Goal: Task Accomplishment & Management: Manage account settings

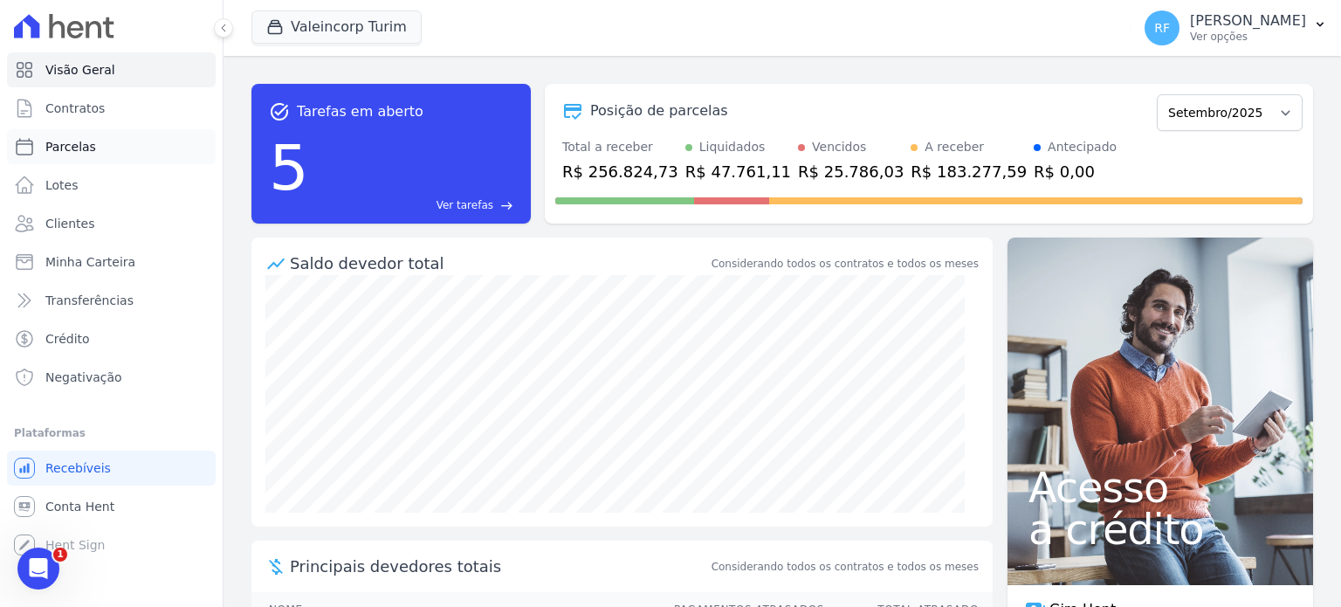
click at [65, 142] on span "Parcelas" at bounding box center [70, 146] width 51 height 17
select select
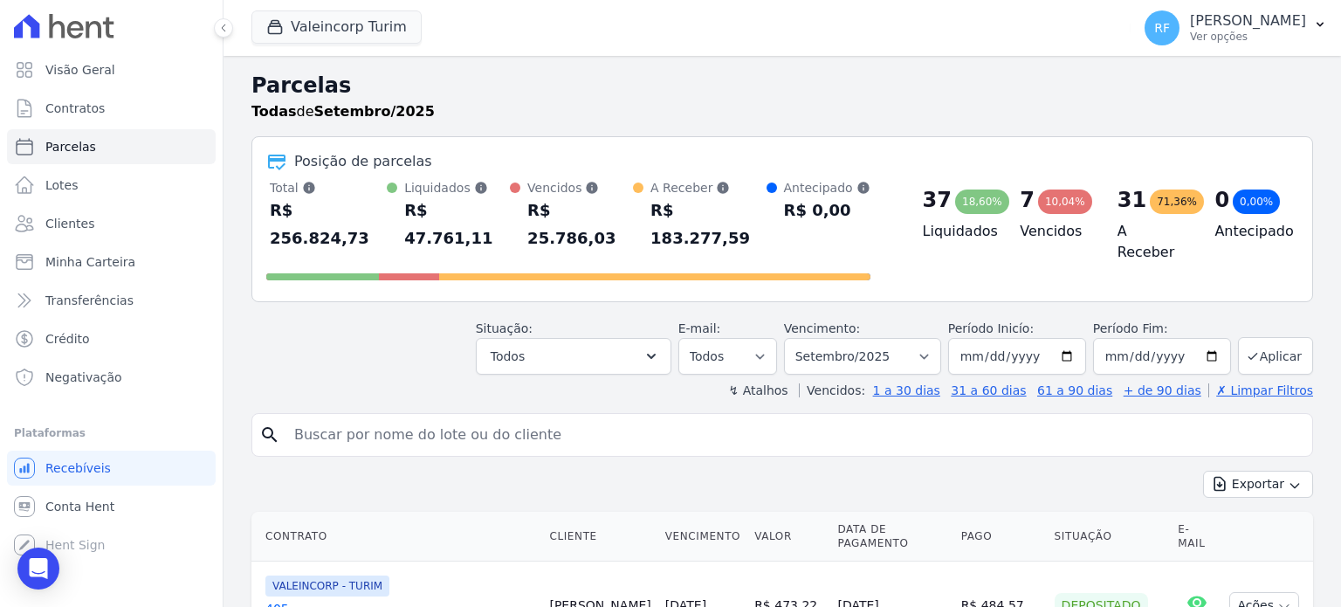
drag, startPoint x: 1009, startPoint y: 229, endPoint x: 1073, endPoint y: 230, distance: 63.7
click at [1073, 230] on div "7 10,04% Vencidos" at bounding box center [1054, 212] width 98 height 66
click at [540, 200] on div "R$ 25.786,03" at bounding box center [580, 224] width 106 height 56
click at [649, 338] on button "Todos" at bounding box center [574, 356] width 196 height 37
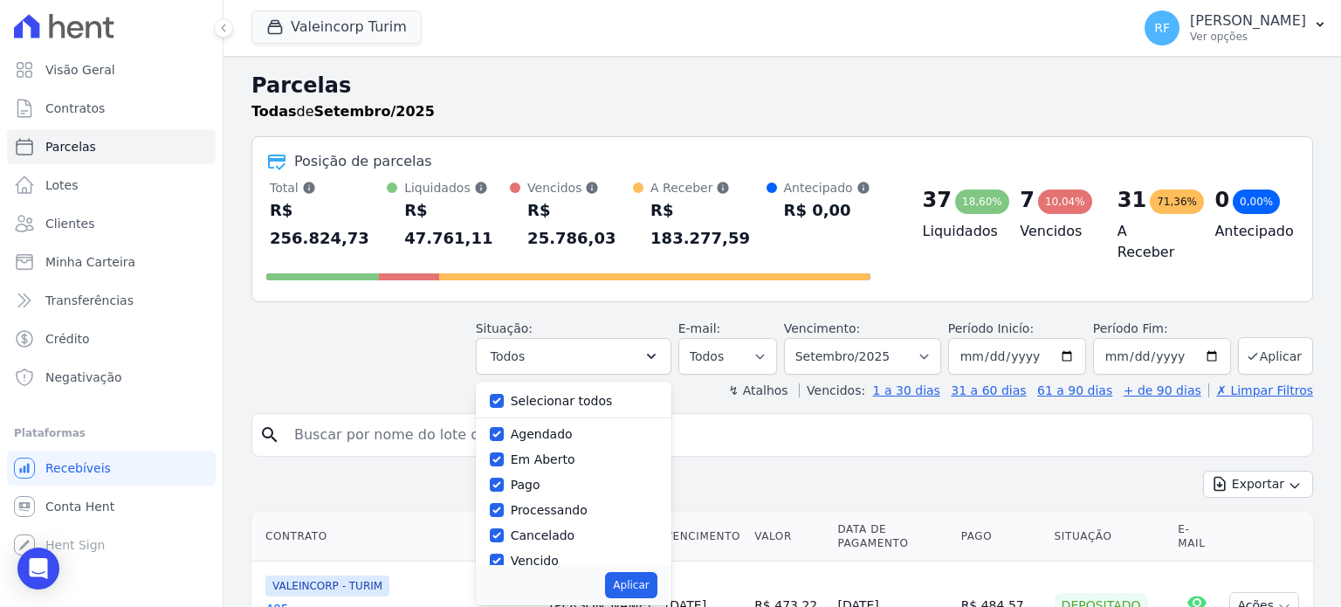
click at [546, 394] on label "Selecionar todos" at bounding box center [562, 401] width 102 height 14
click at [504, 394] on input "Selecionar todos" at bounding box center [497, 401] width 14 height 14
checkbox input "false"
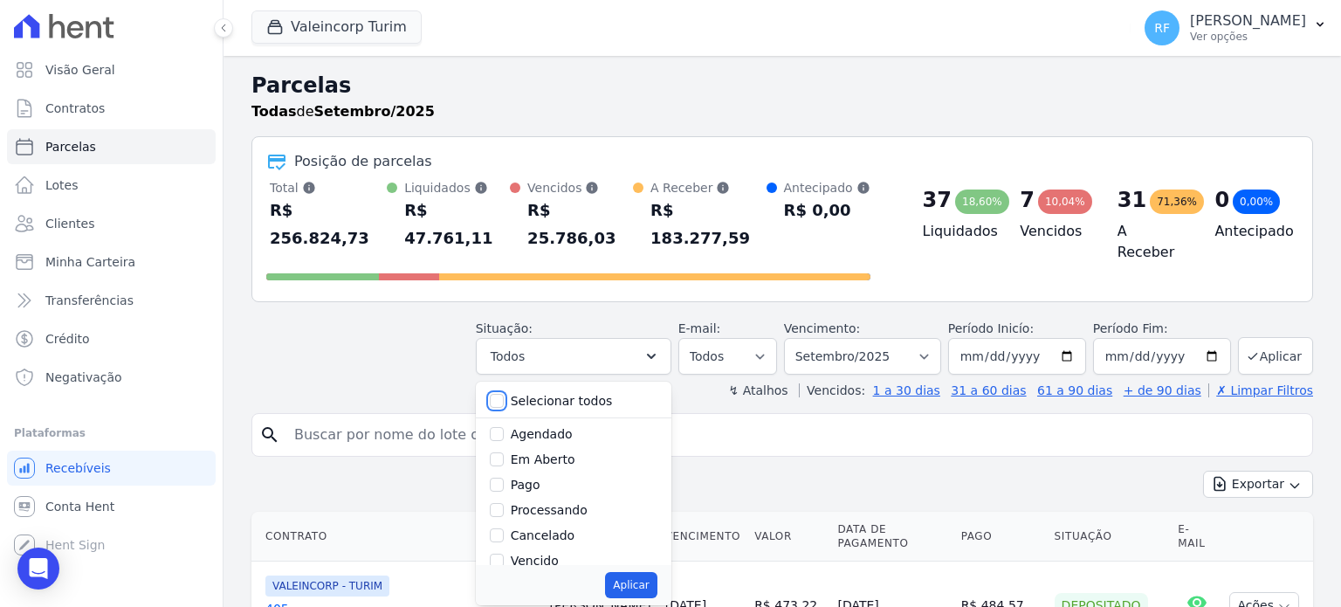
checkbox input "false"
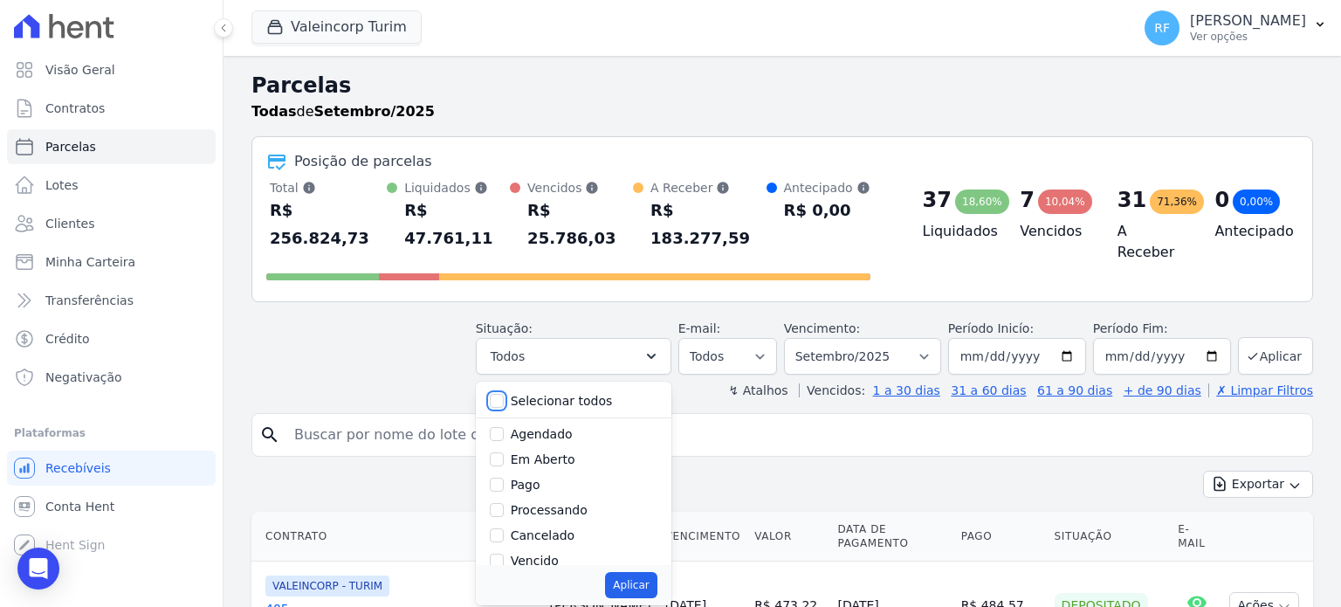
checkbox input "false"
click at [571, 461] on div "Vencido" at bounding box center [574, 473] width 168 height 25
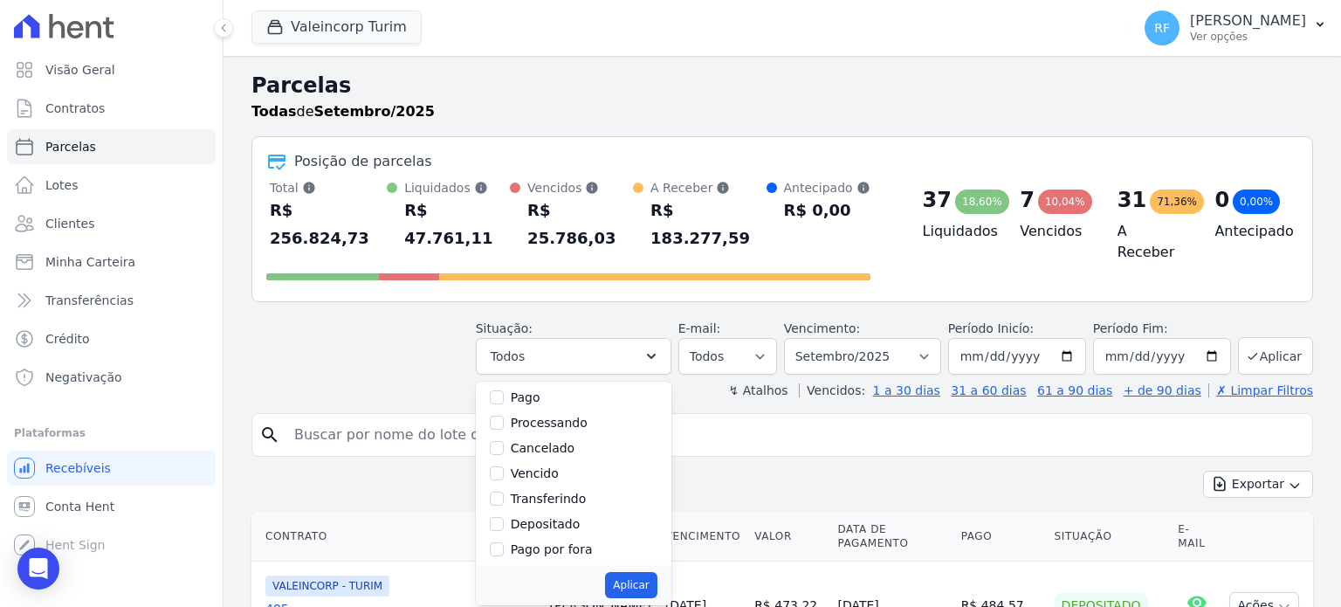
click at [557, 466] on label "Vencido" at bounding box center [535, 473] width 48 height 14
click at [504, 466] on input "Vencido" at bounding box center [497, 473] width 14 height 14
checkbox input "true"
click at [656, 572] on button "Aplicar" at bounding box center [630, 585] width 51 height 26
select select "overdue"
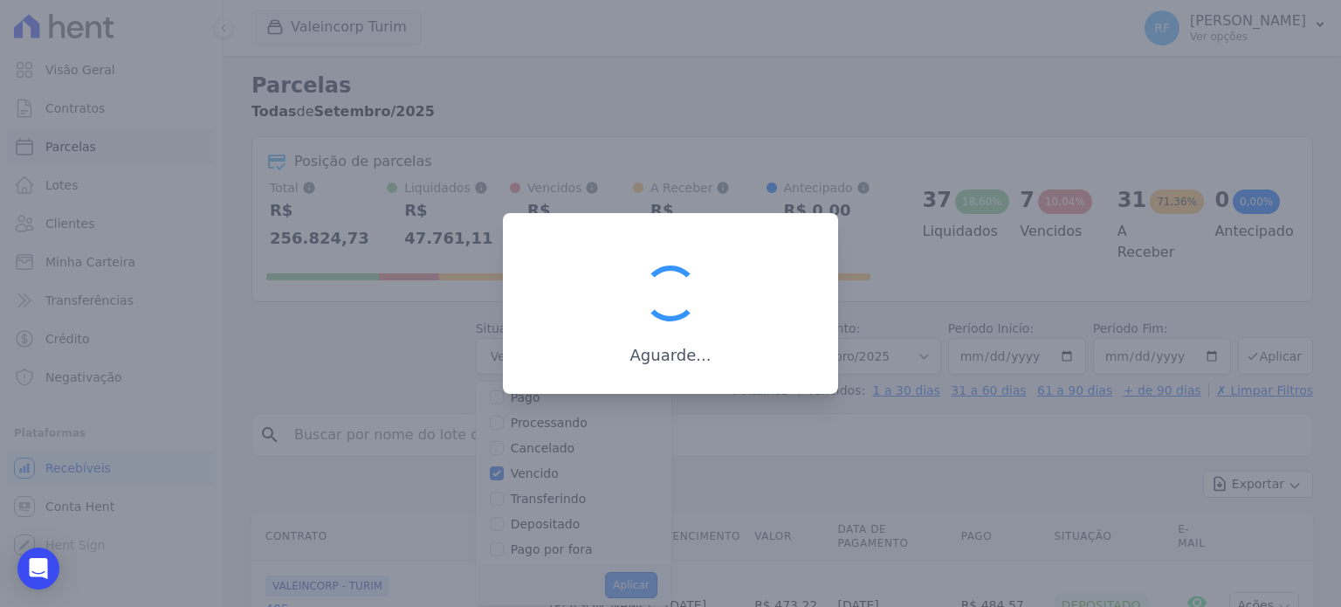
scroll to position [32, 0]
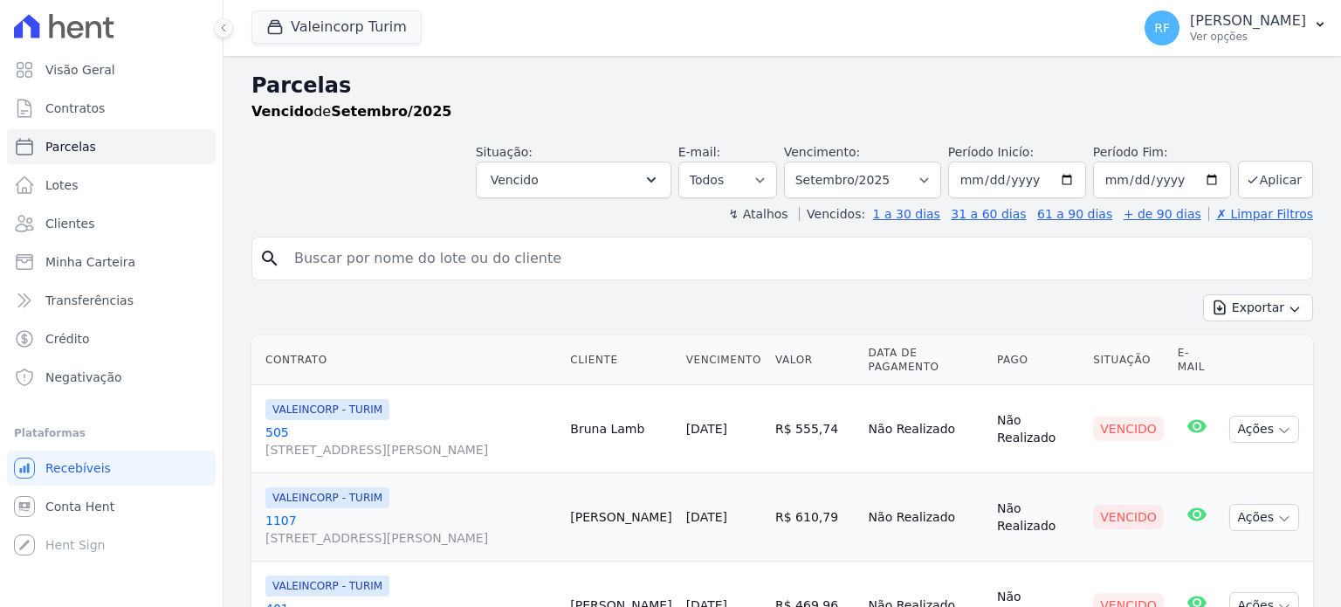
select select
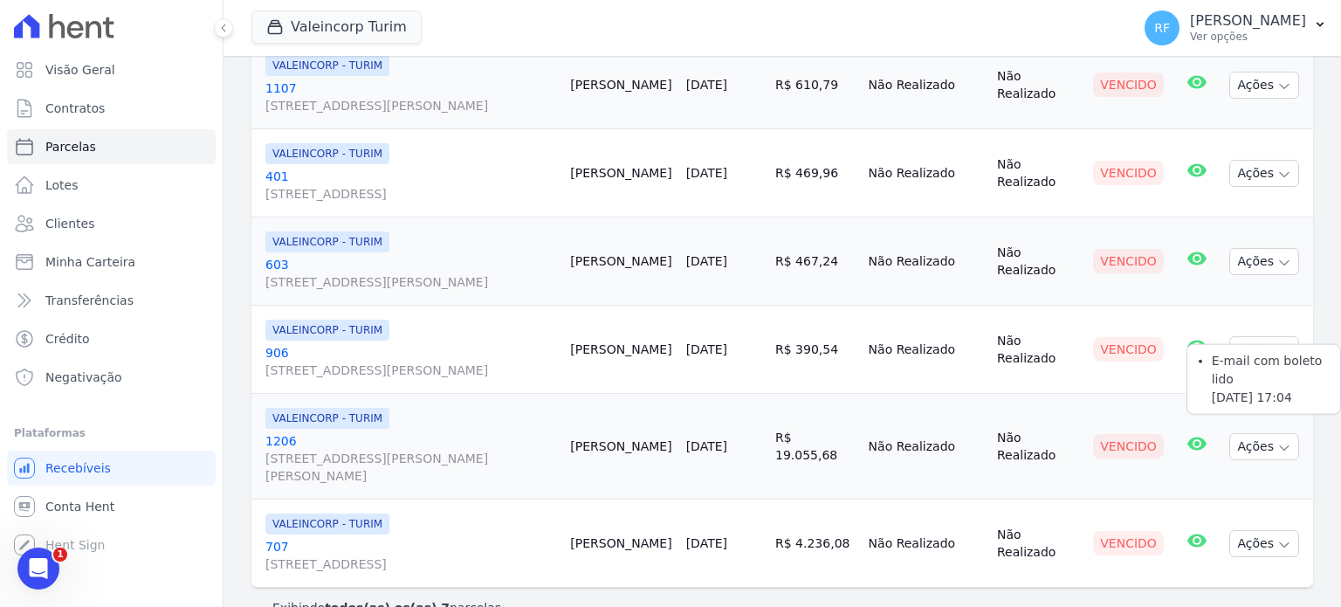
click at [1187, 436] on icon at bounding box center [1196, 442] width 19 height 13
click at [1243, 433] on button "Ações" at bounding box center [1264, 446] width 70 height 27
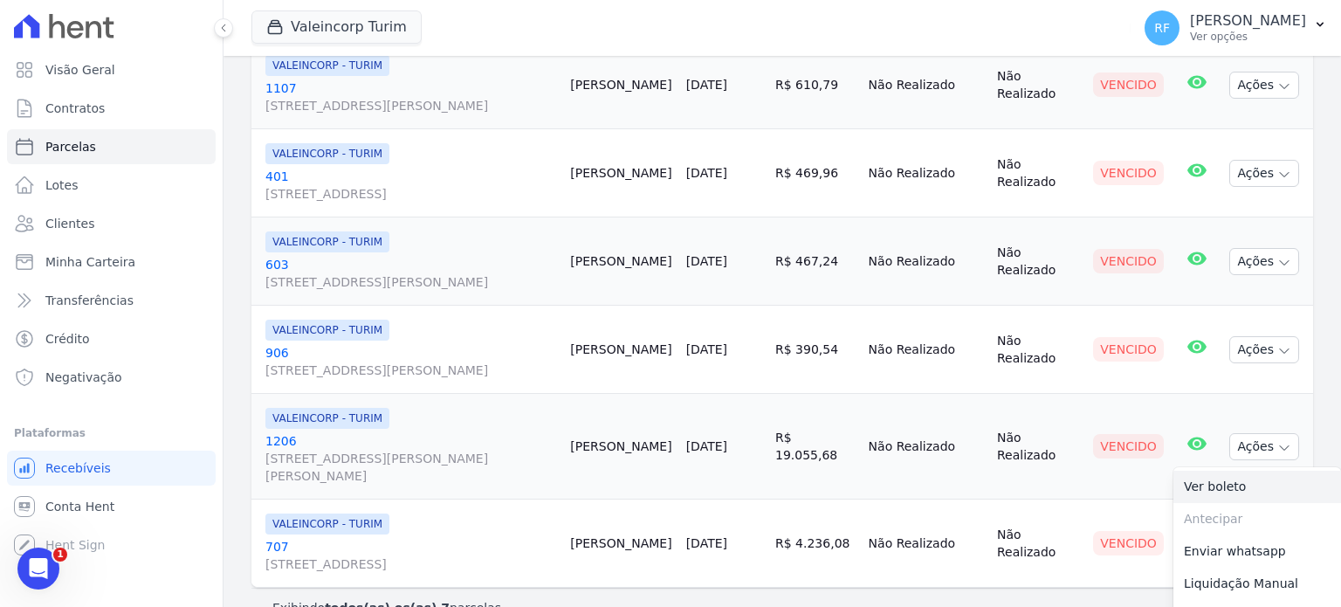
click at [1180, 470] on link "Ver boleto" at bounding box center [1257, 486] width 168 height 32
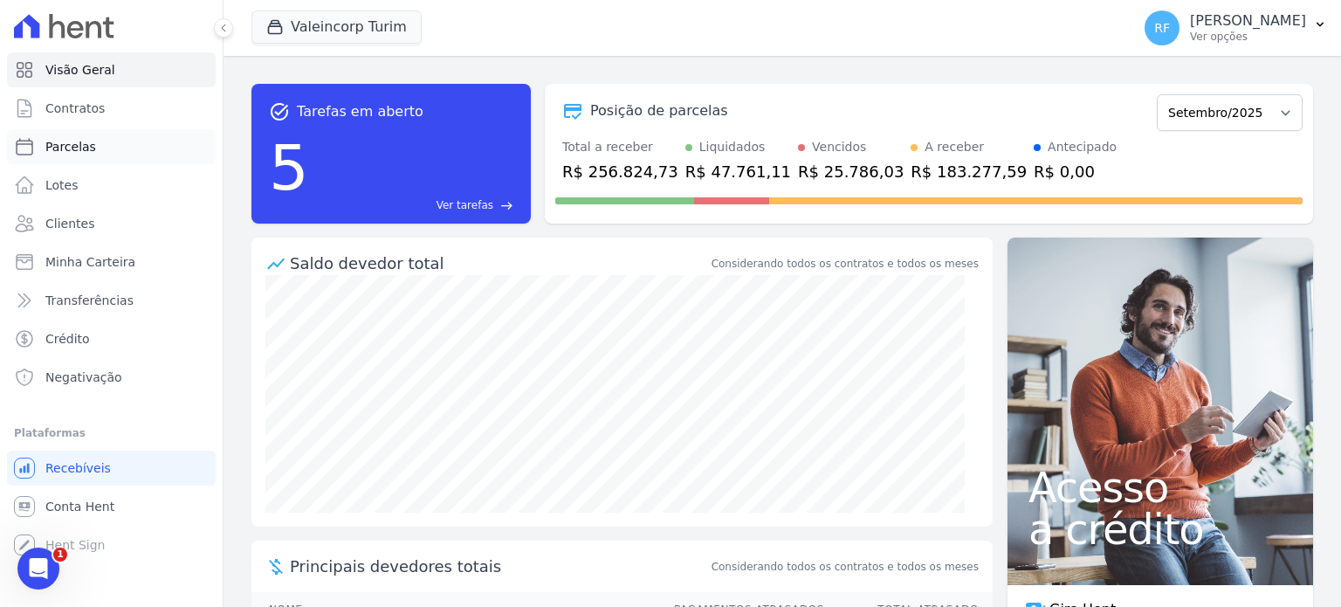
click at [86, 153] on span "Parcelas" at bounding box center [70, 146] width 51 height 17
select select
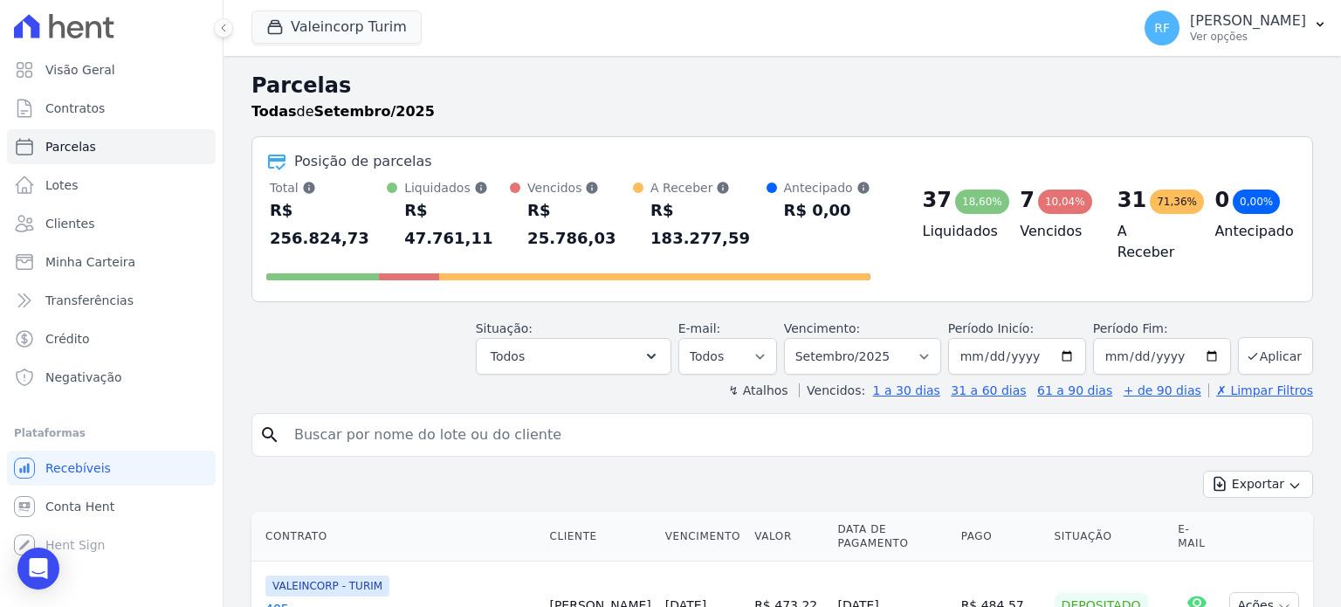
click at [468, 417] on input "search" at bounding box center [794, 434] width 1021 height 35
type input "enyla"
select select
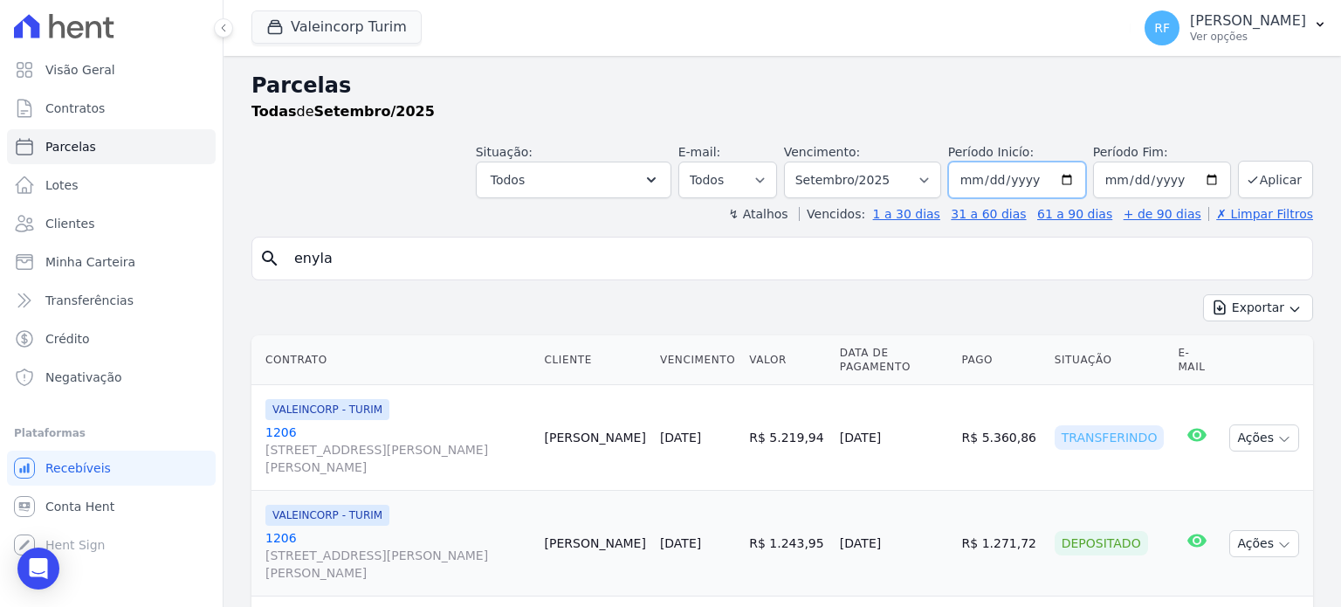
click at [992, 180] on input "2025-09-01" at bounding box center [1017, 179] width 138 height 37
type input "[DATE]"
click at [1285, 177] on button "Aplicar" at bounding box center [1275, 180] width 75 height 38
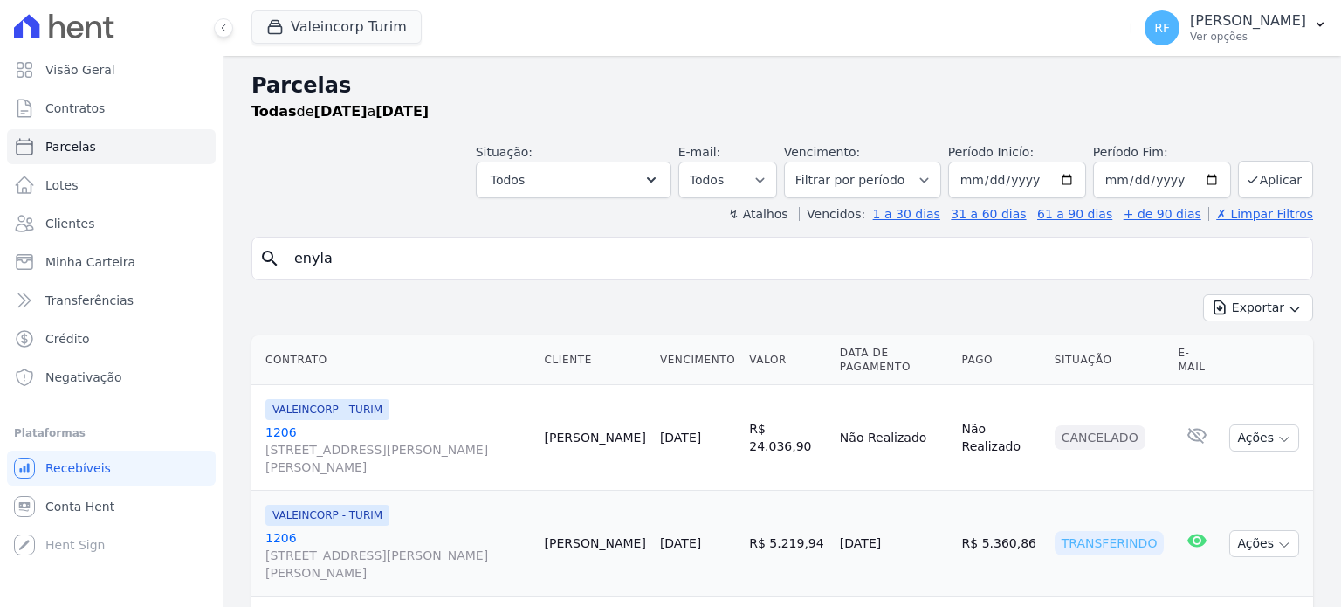
select select
click at [436, 258] on input "enyla" at bounding box center [794, 258] width 1021 height 35
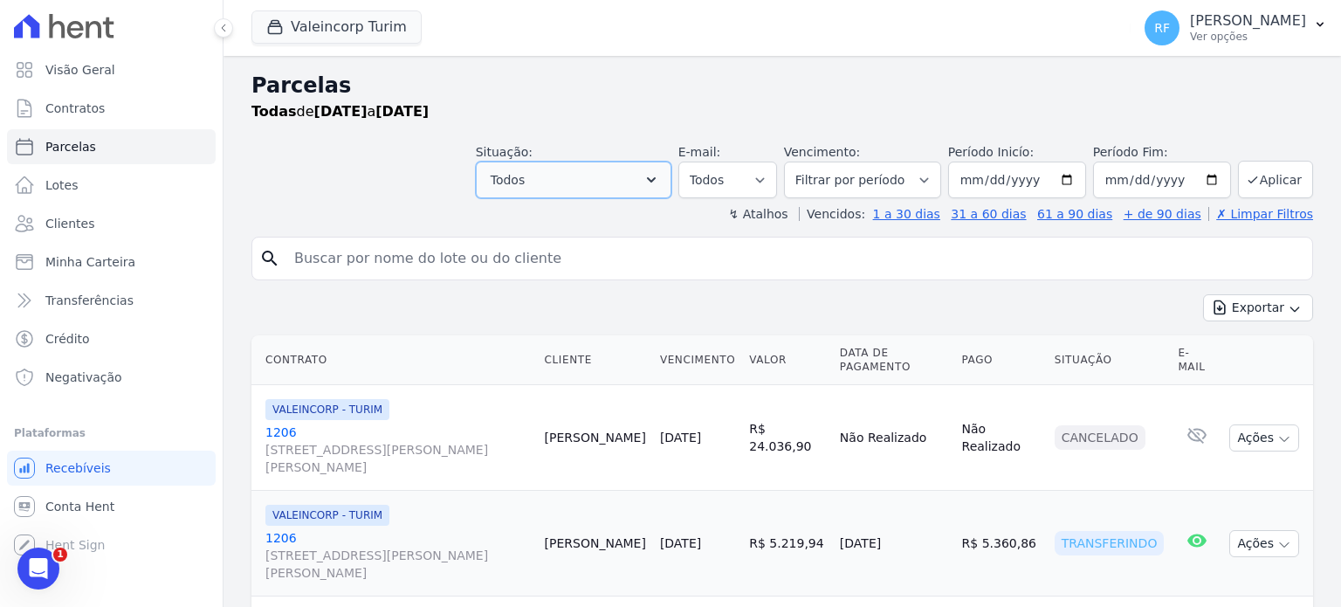
click at [656, 173] on button "Todos" at bounding box center [574, 179] width 196 height 37
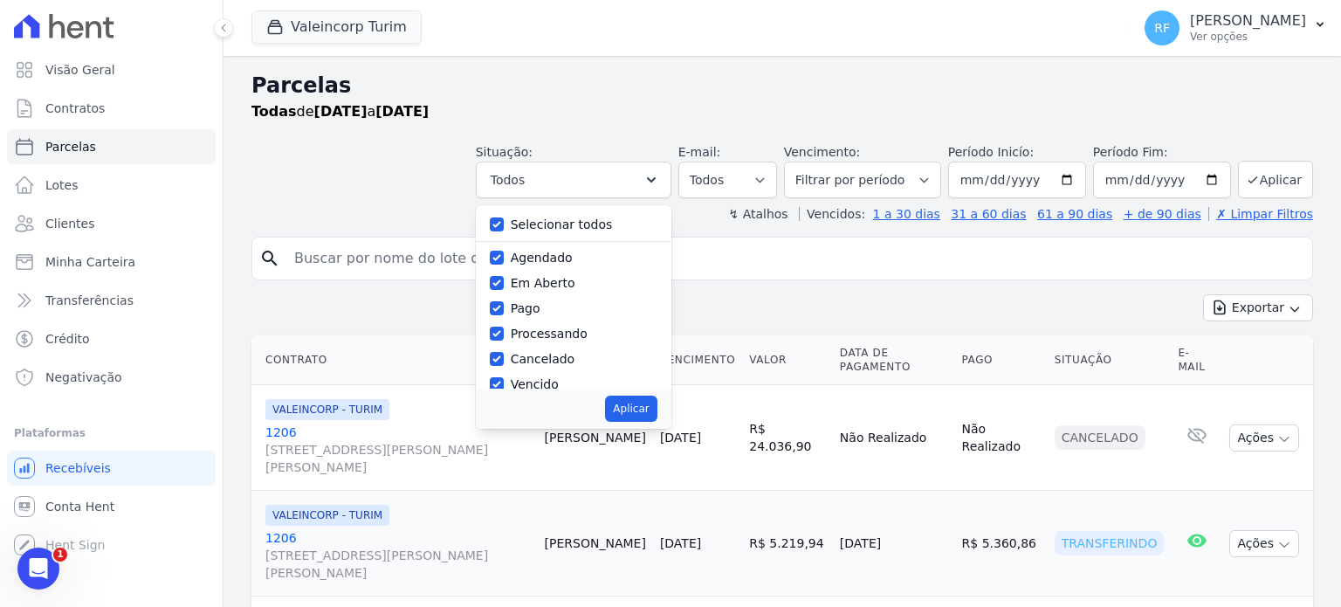
click at [607, 219] on label "Selecionar todos" at bounding box center [562, 224] width 102 height 14
click at [504, 219] on input "Selecionar todos" at bounding box center [497, 224] width 14 height 14
checkbox input "false"
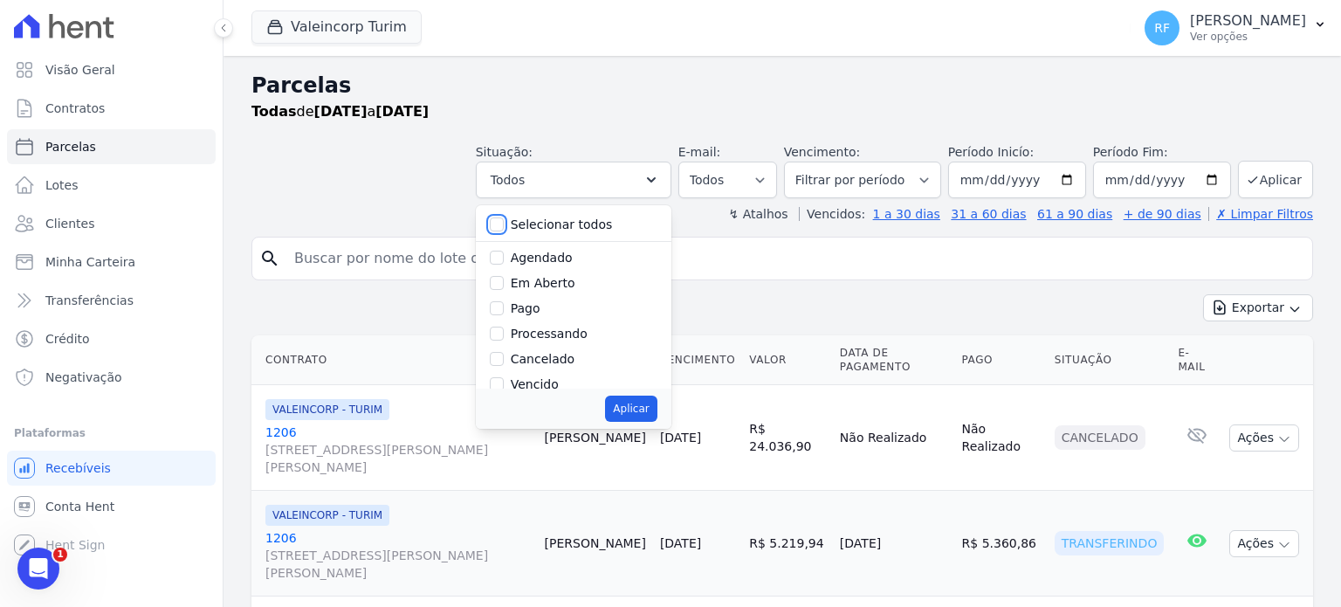
checkbox input "false"
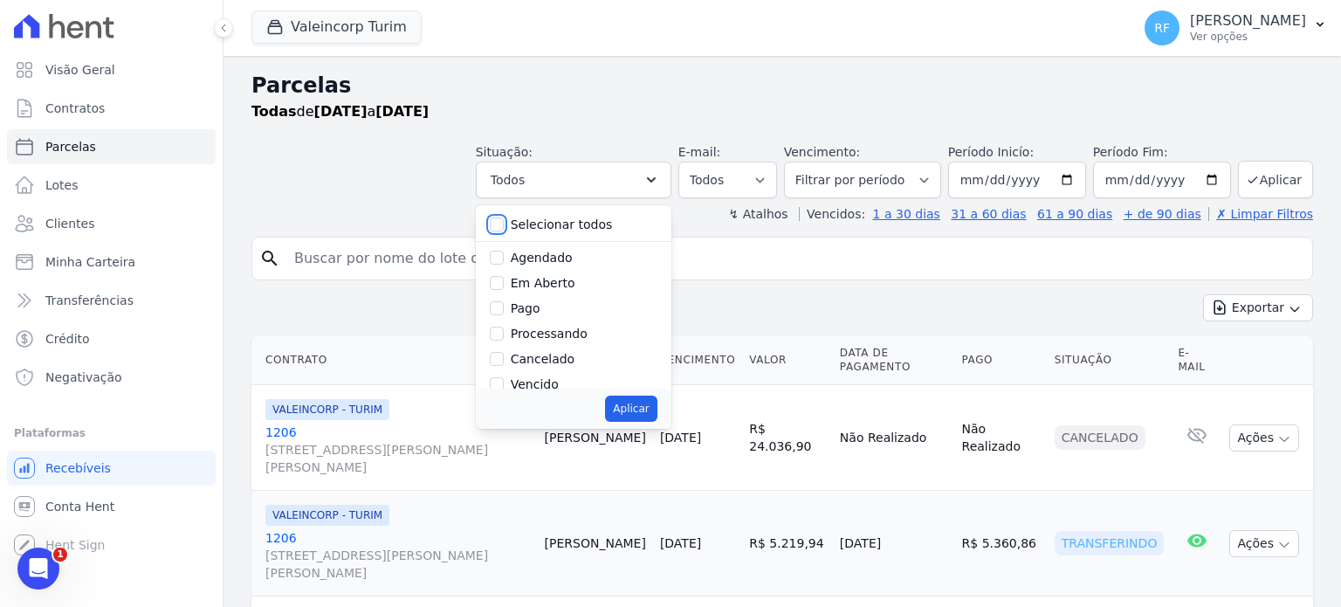
checkbox input "false"
click at [546, 381] on label "Vencido" at bounding box center [535, 384] width 48 height 14
click at [504, 381] on input "Vencido" at bounding box center [497, 384] width 14 height 14
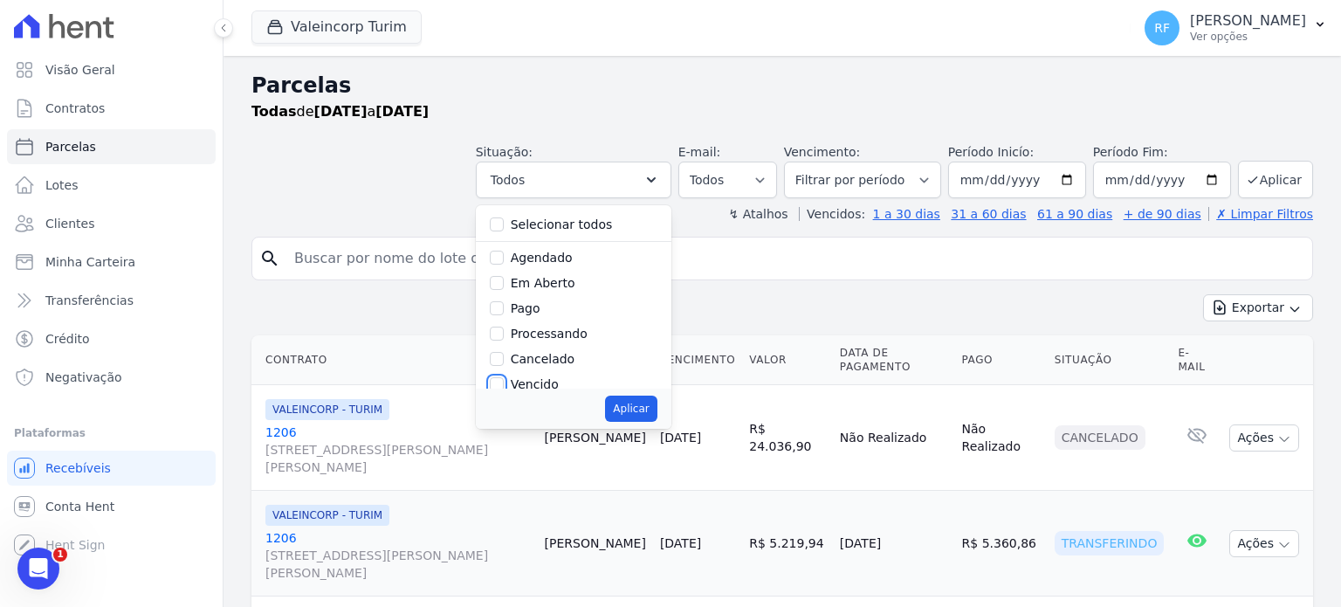
checkbox input "true"
click at [642, 403] on button "Aplicar" at bounding box center [630, 408] width 51 height 26
select select "overdue"
